Goal: Task Accomplishment & Management: Use online tool/utility

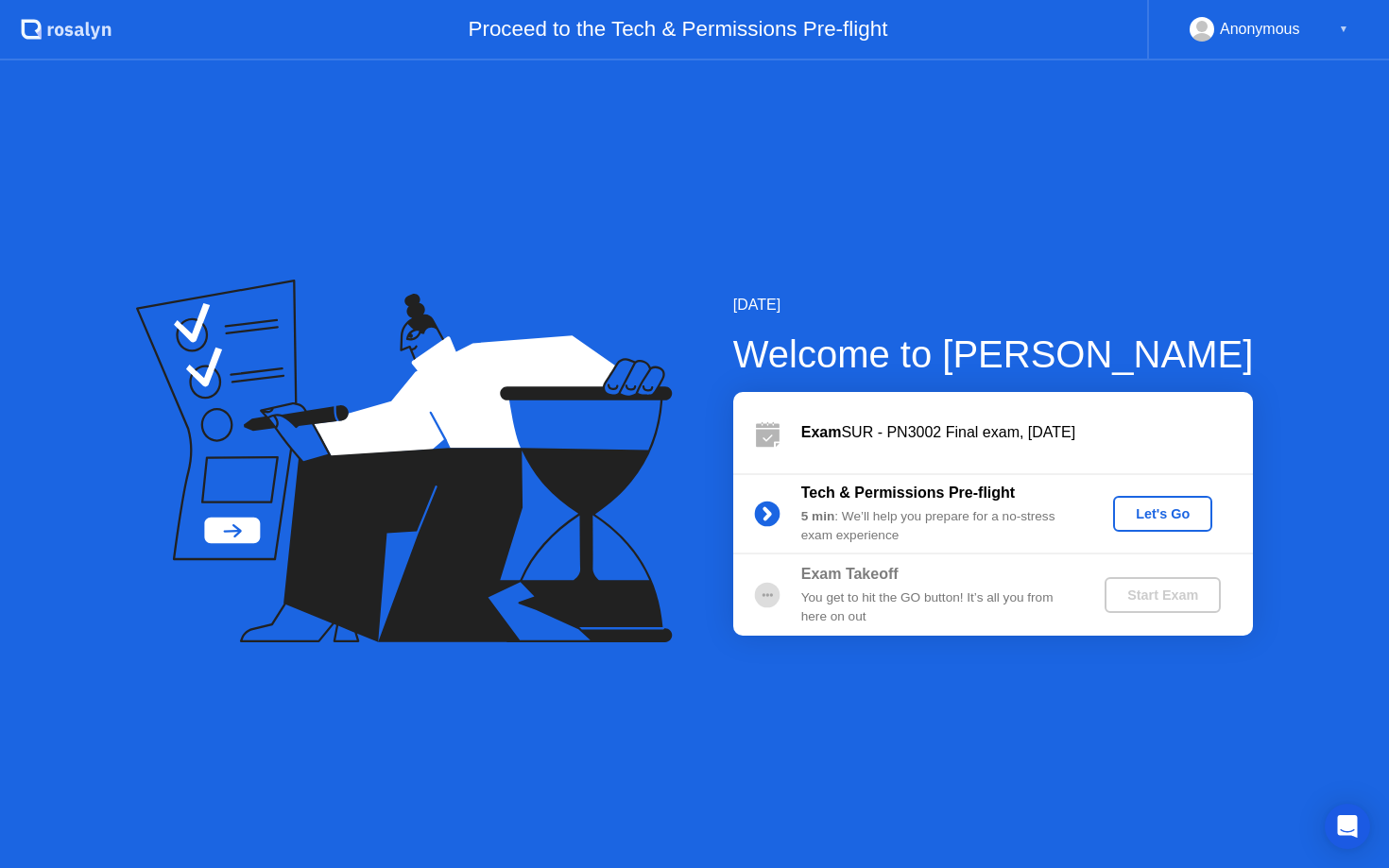
click at [1140, 512] on div "Let's Go" at bounding box center [1163, 514] width 84 height 16
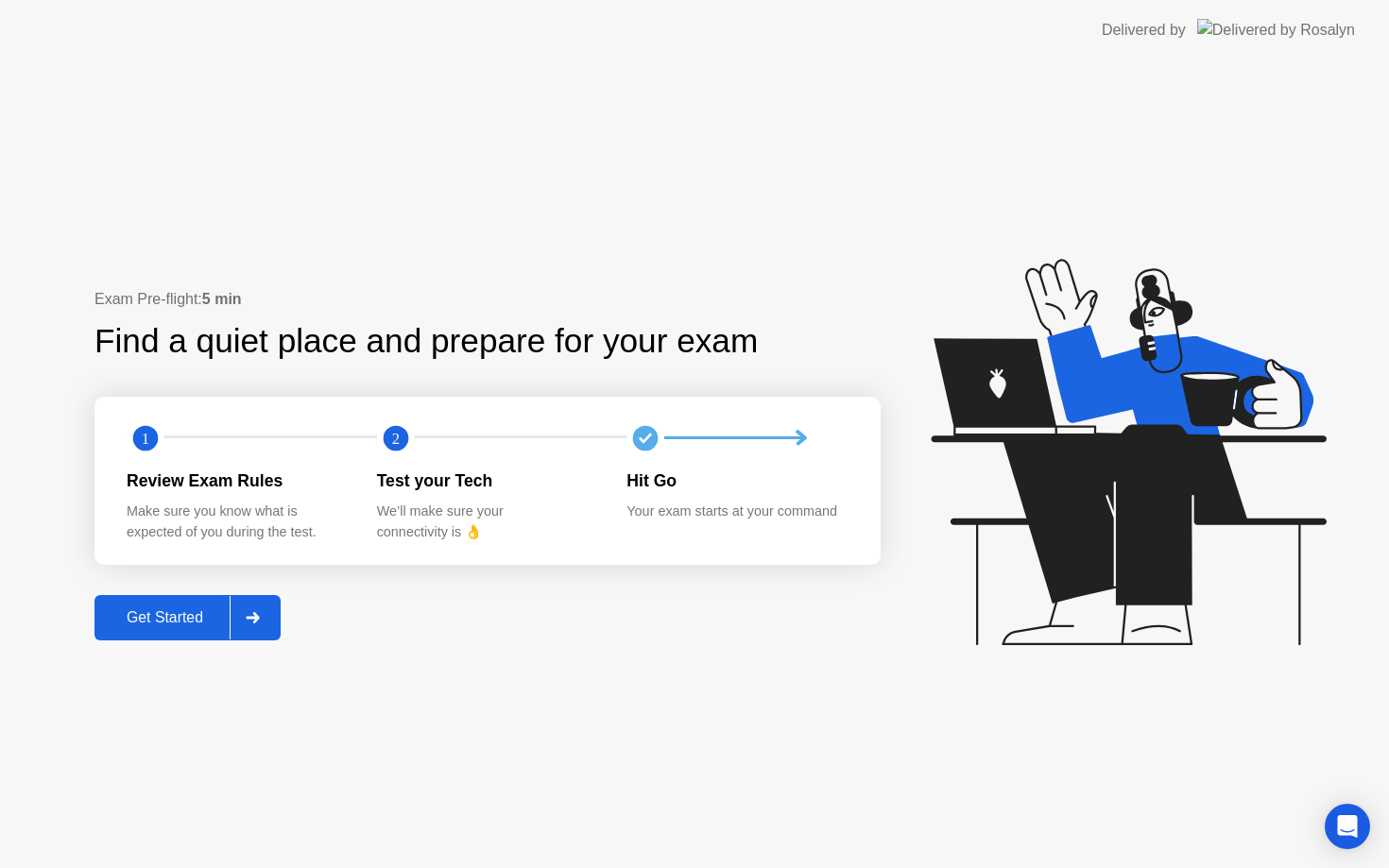
click at [198, 619] on div "Get Started" at bounding box center [164, 618] width 129 height 17
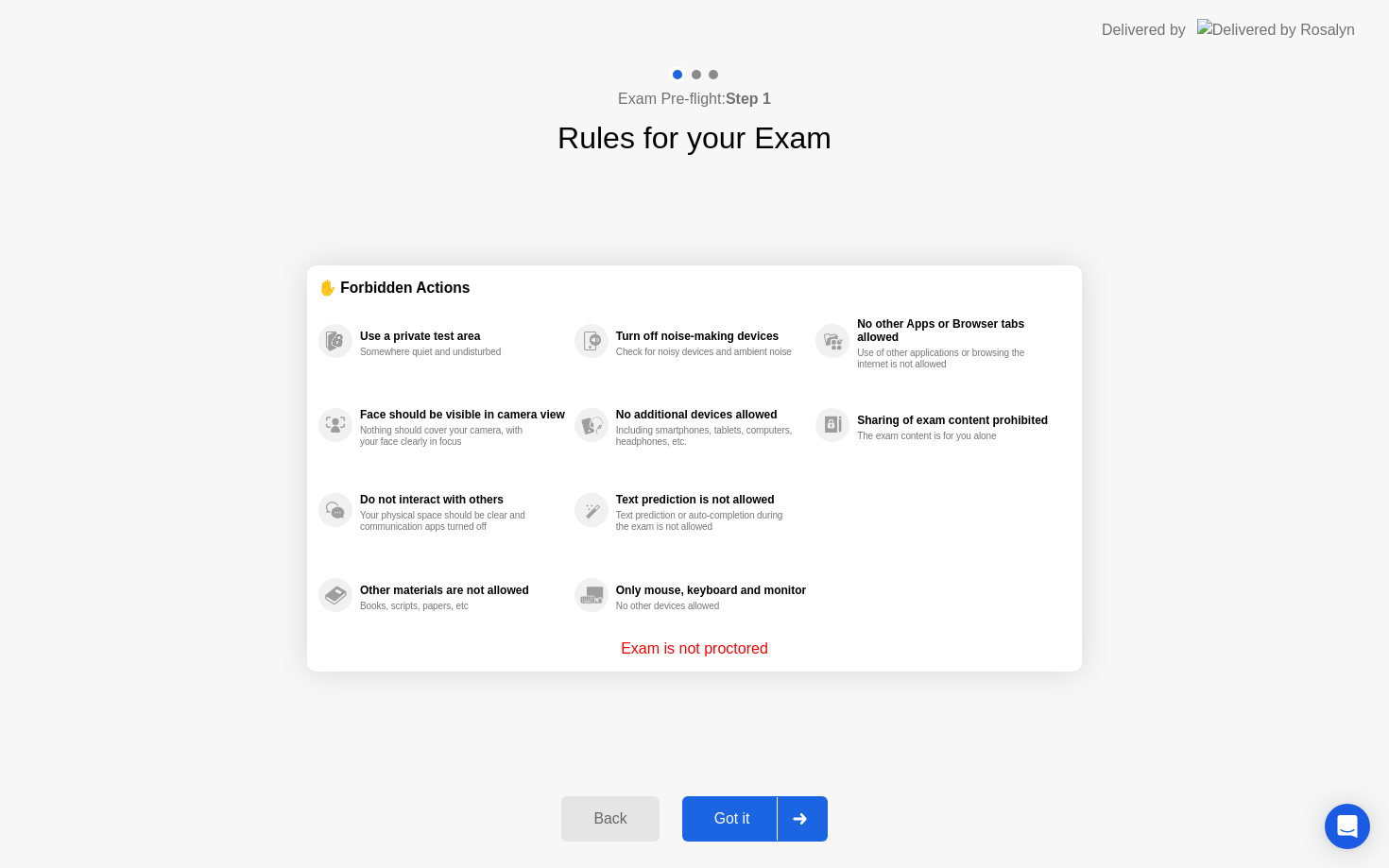
click at [757, 818] on div "Got it" at bounding box center [732, 820] width 89 height 17
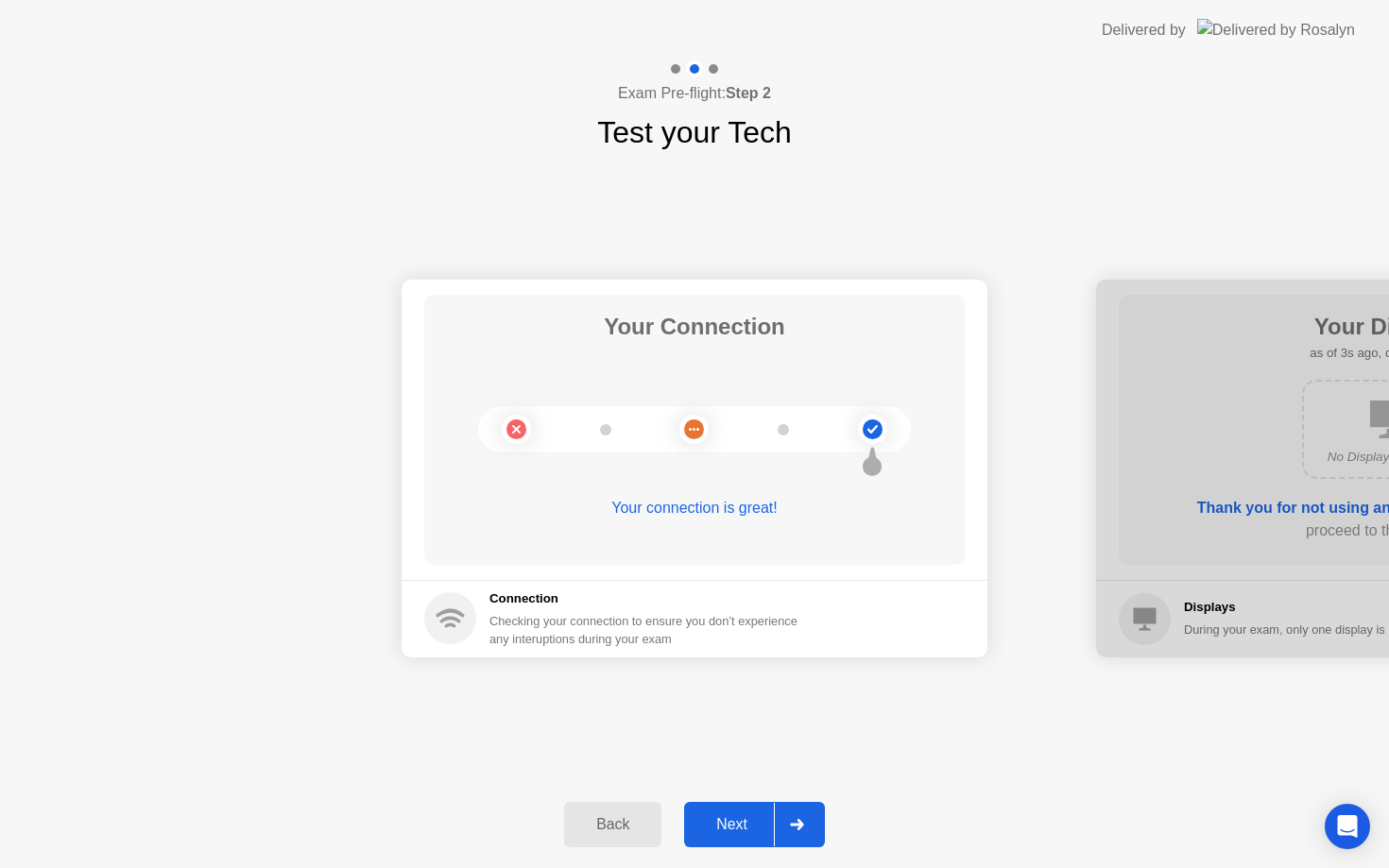
click at [731, 822] on div "Next" at bounding box center [731, 825] width 84 height 17
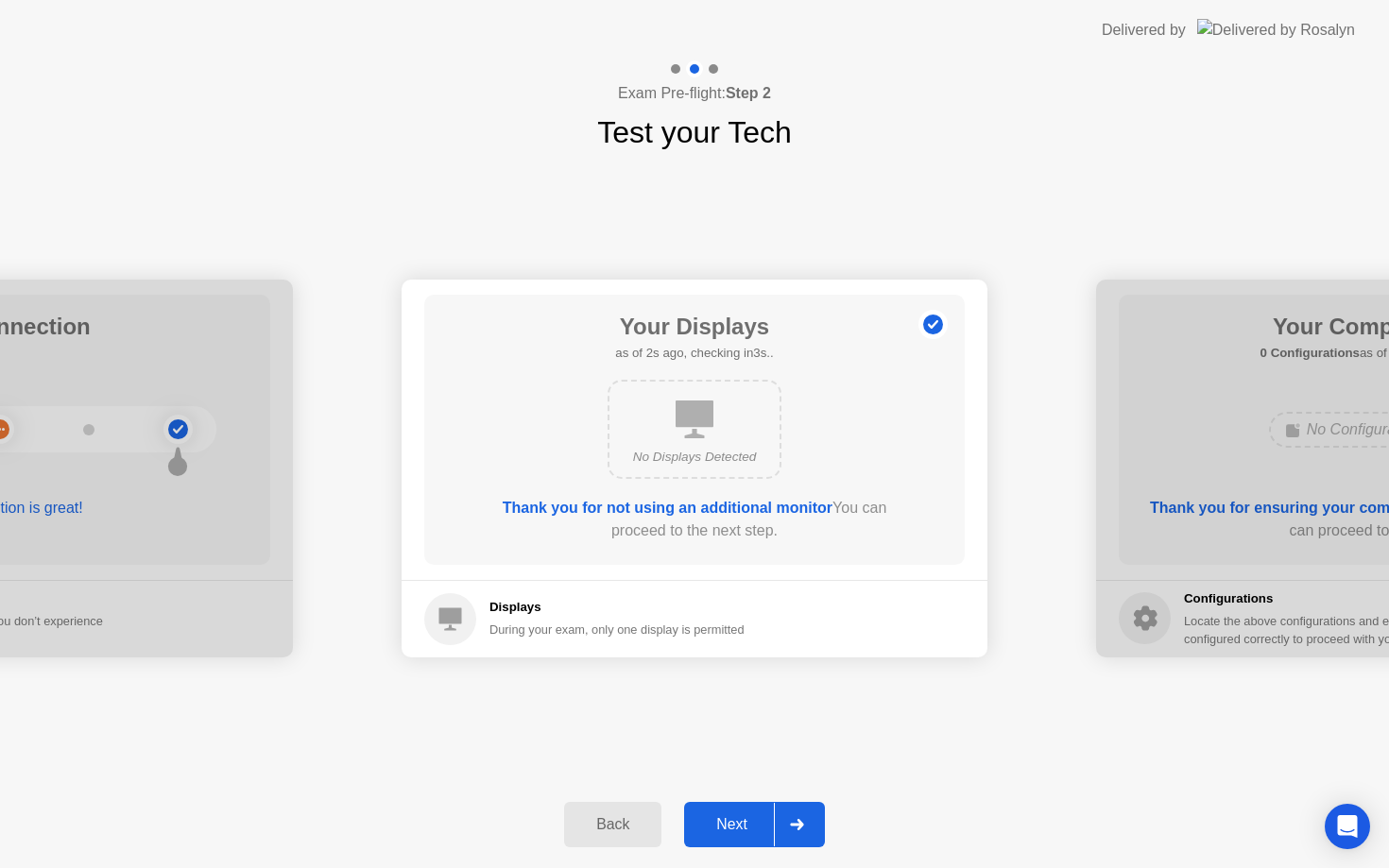
click at [731, 822] on div "Next" at bounding box center [731, 825] width 84 height 17
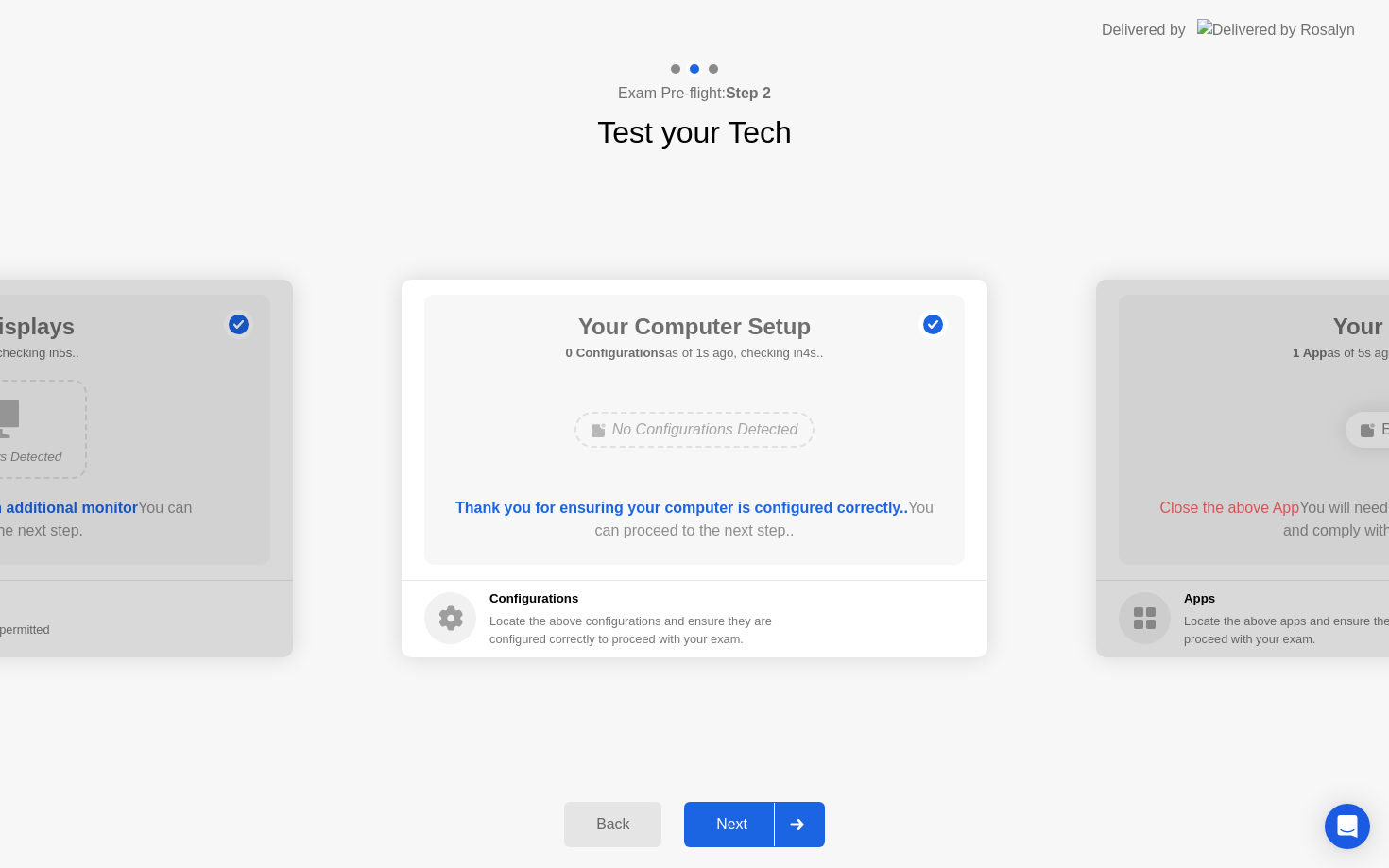
click at [731, 822] on div "Next" at bounding box center [731, 825] width 84 height 17
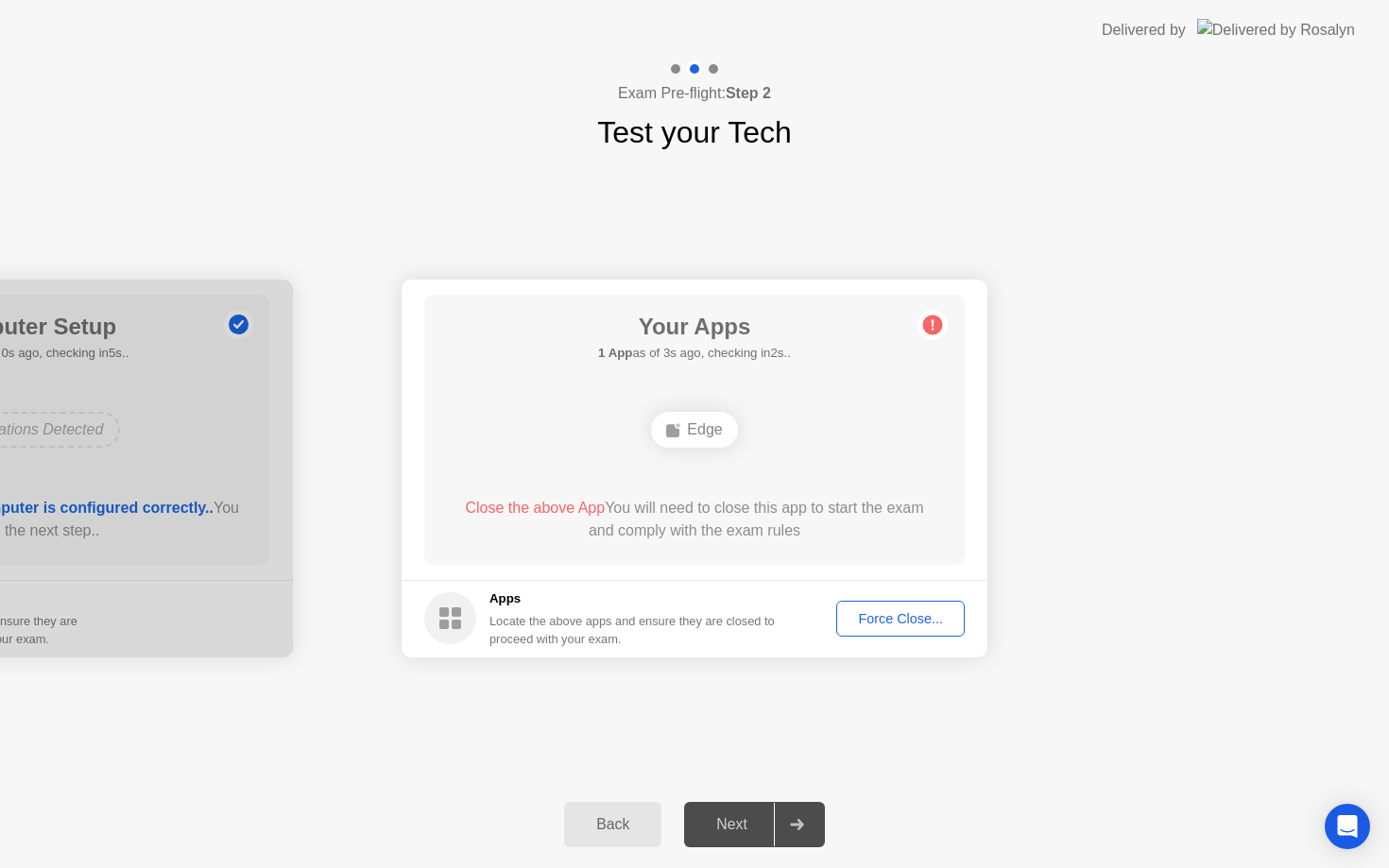
click at [864, 621] on div "Force Close..." at bounding box center [900, 619] width 115 height 16
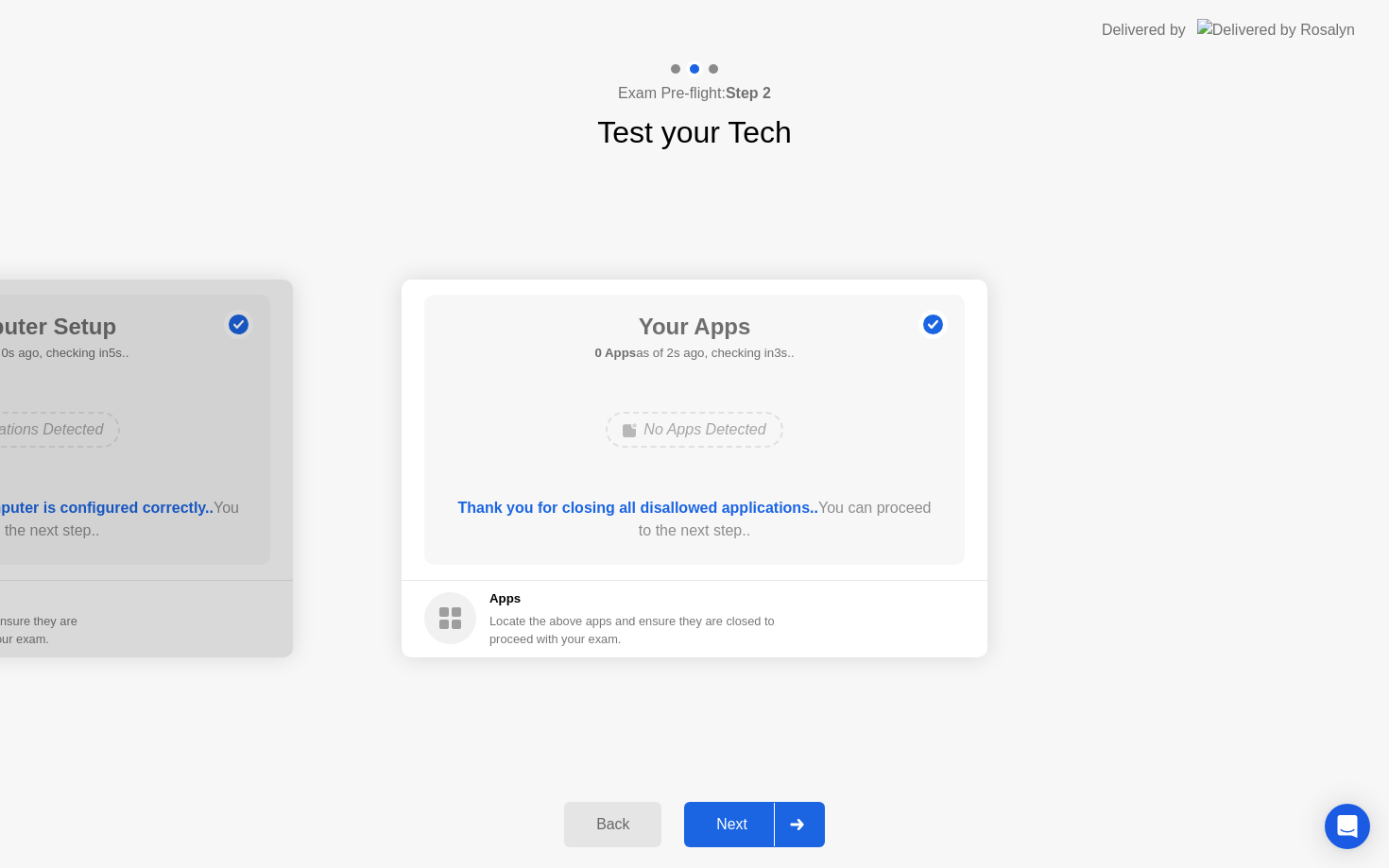
click at [756, 818] on div "Next" at bounding box center [731, 825] width 84 height 17
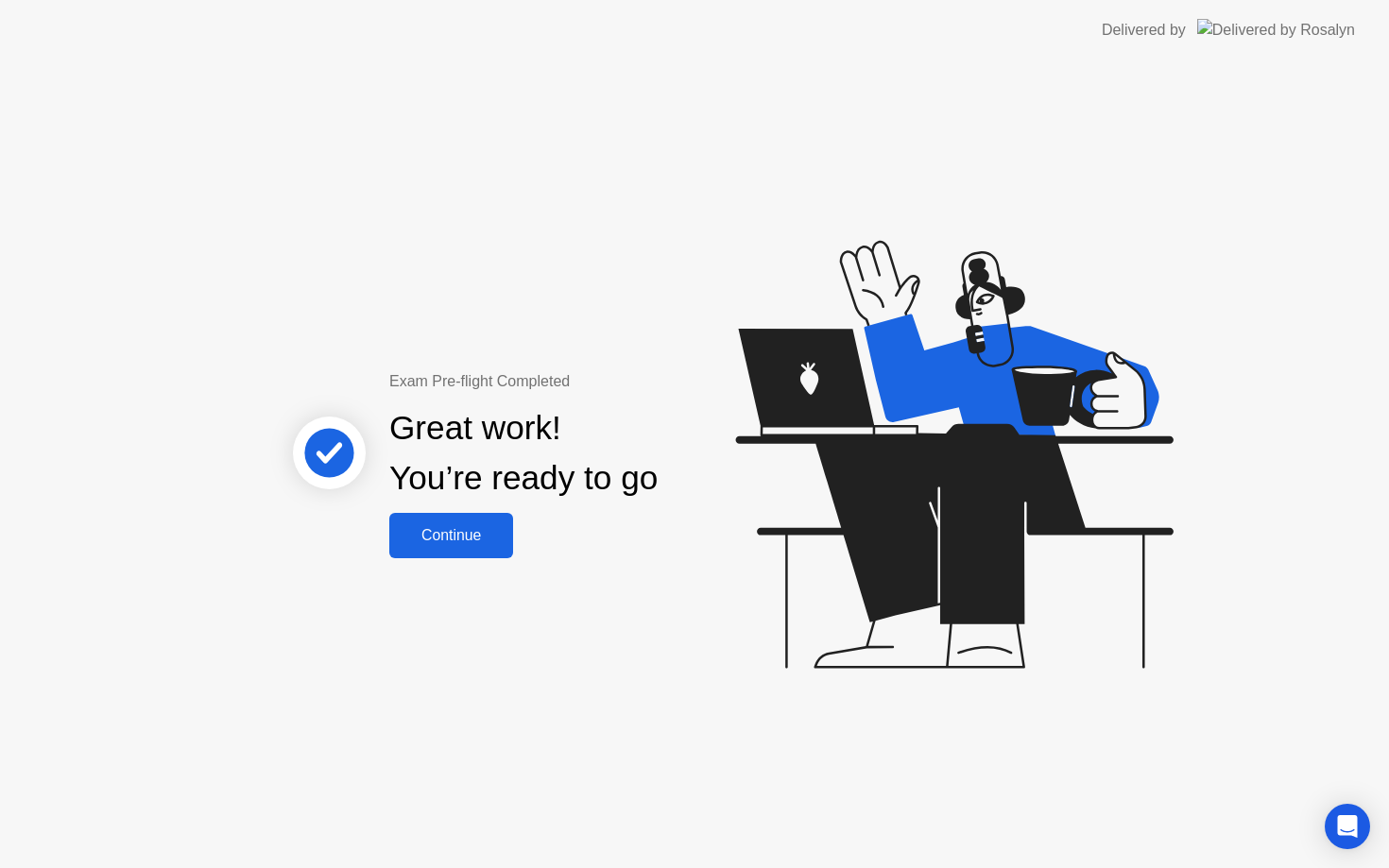
click at [484, 542] on div "Continue" at bounding box center [451, 536] width 113 height 17
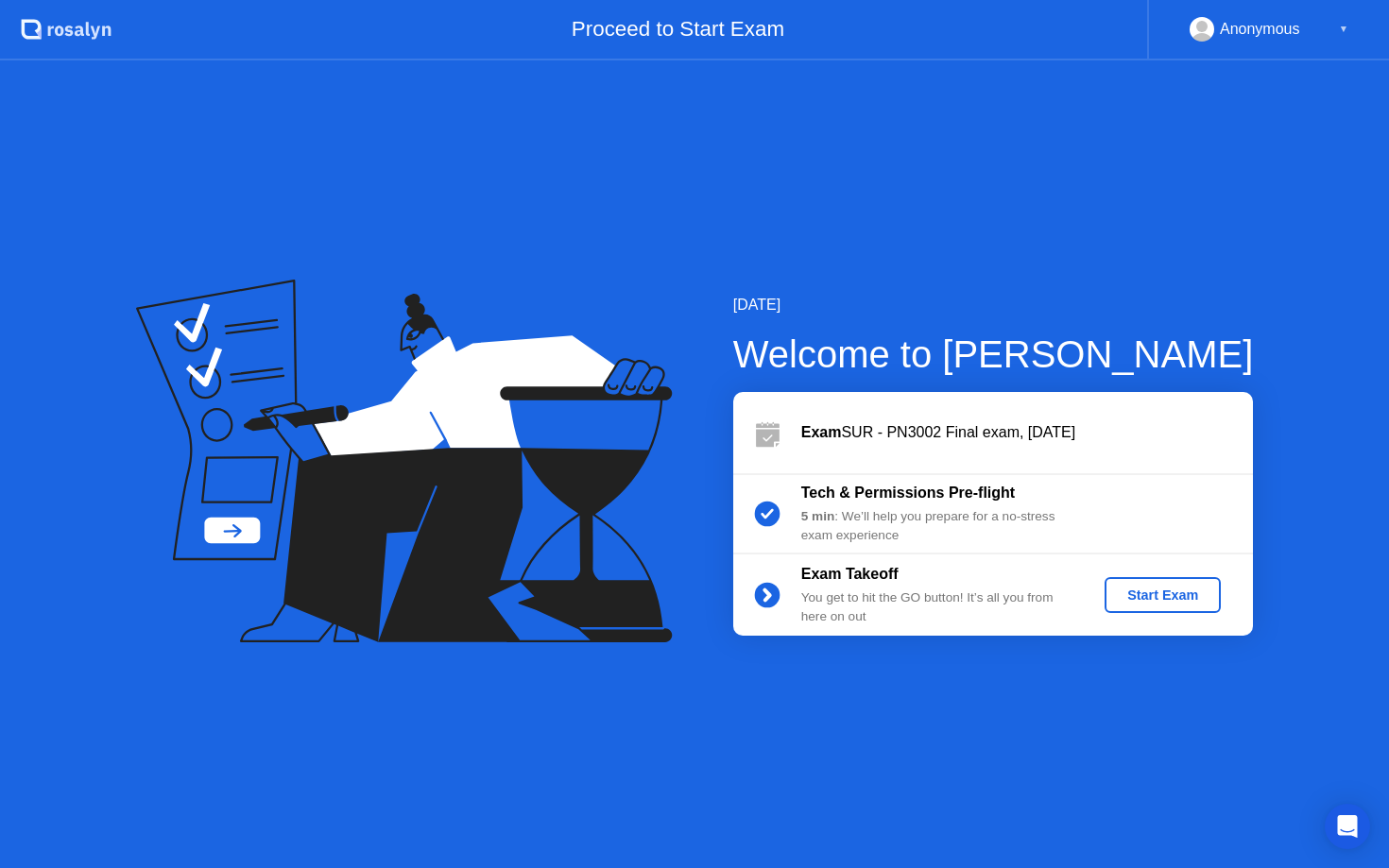
click at [1185, 595] on div "Start Exam" at bounding box center [1163, 595] width 101 height 16
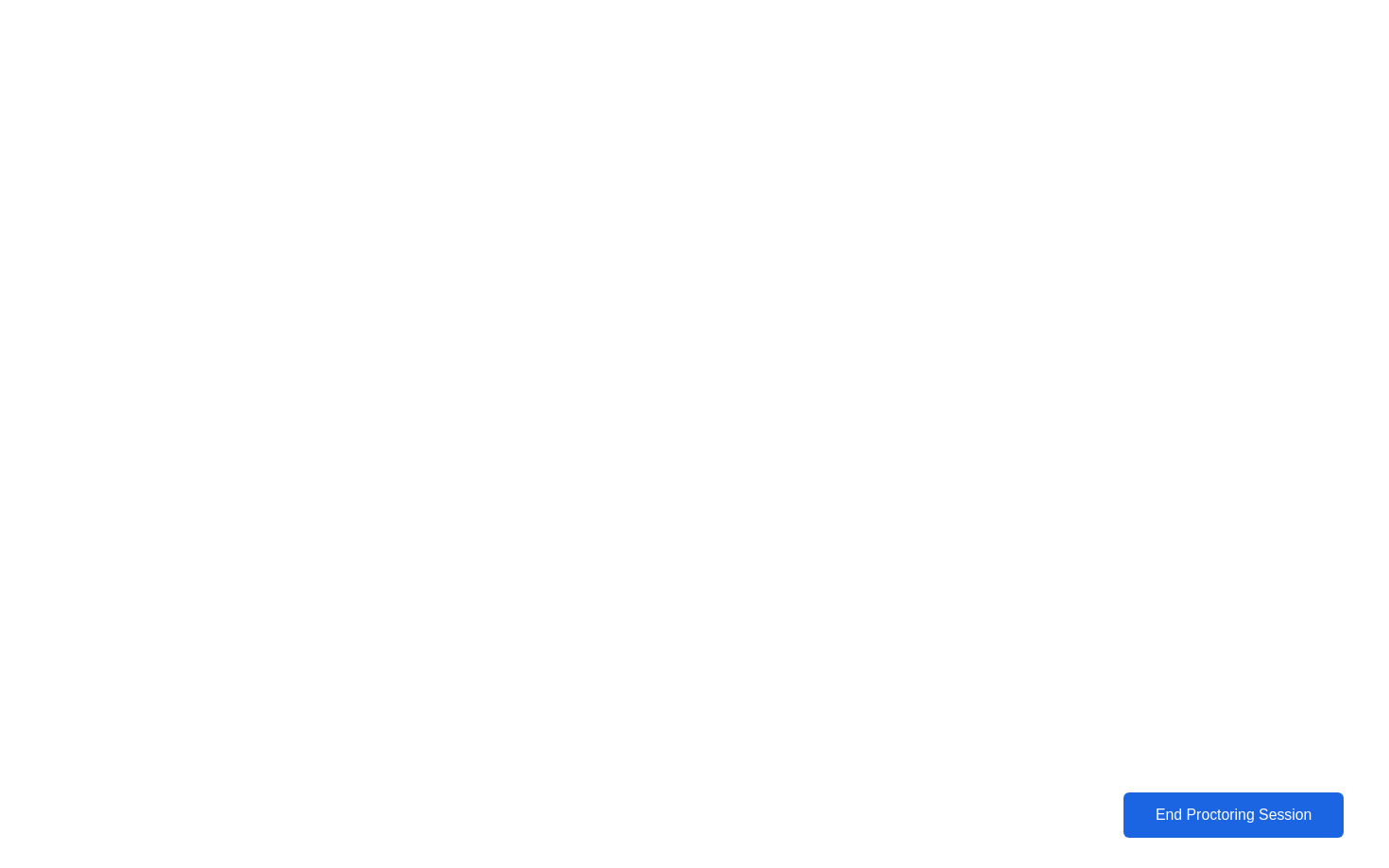
click at [1260, 816] on div "End Proctoring Session" at bounding box center [1233, 816] width 209 height 17
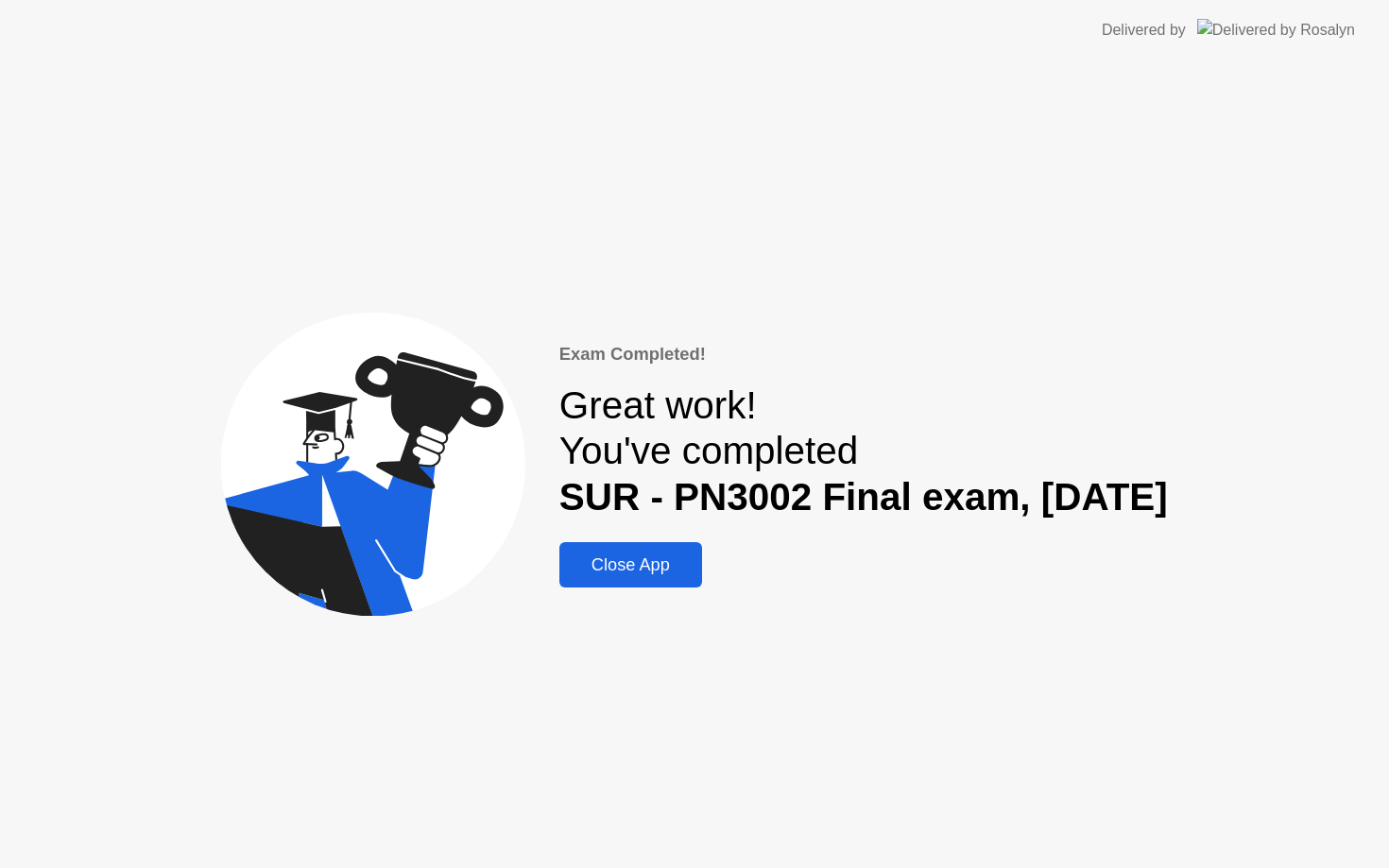
click at [565, 565] on div "Close App" at bounding box center [630, 565] width 131 height 19
